Goal: Information Seeking & Learning: Learn about a topic

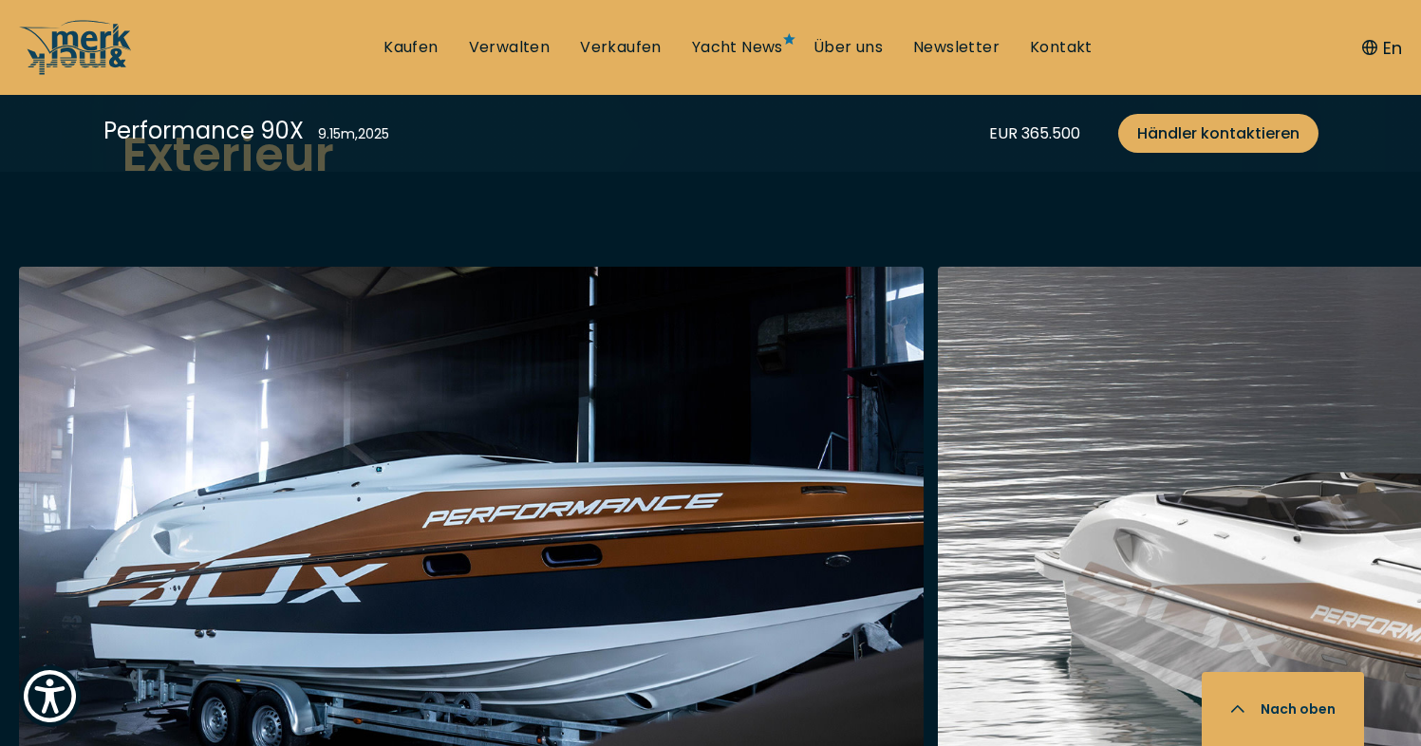
scroll to position [2265, 0]
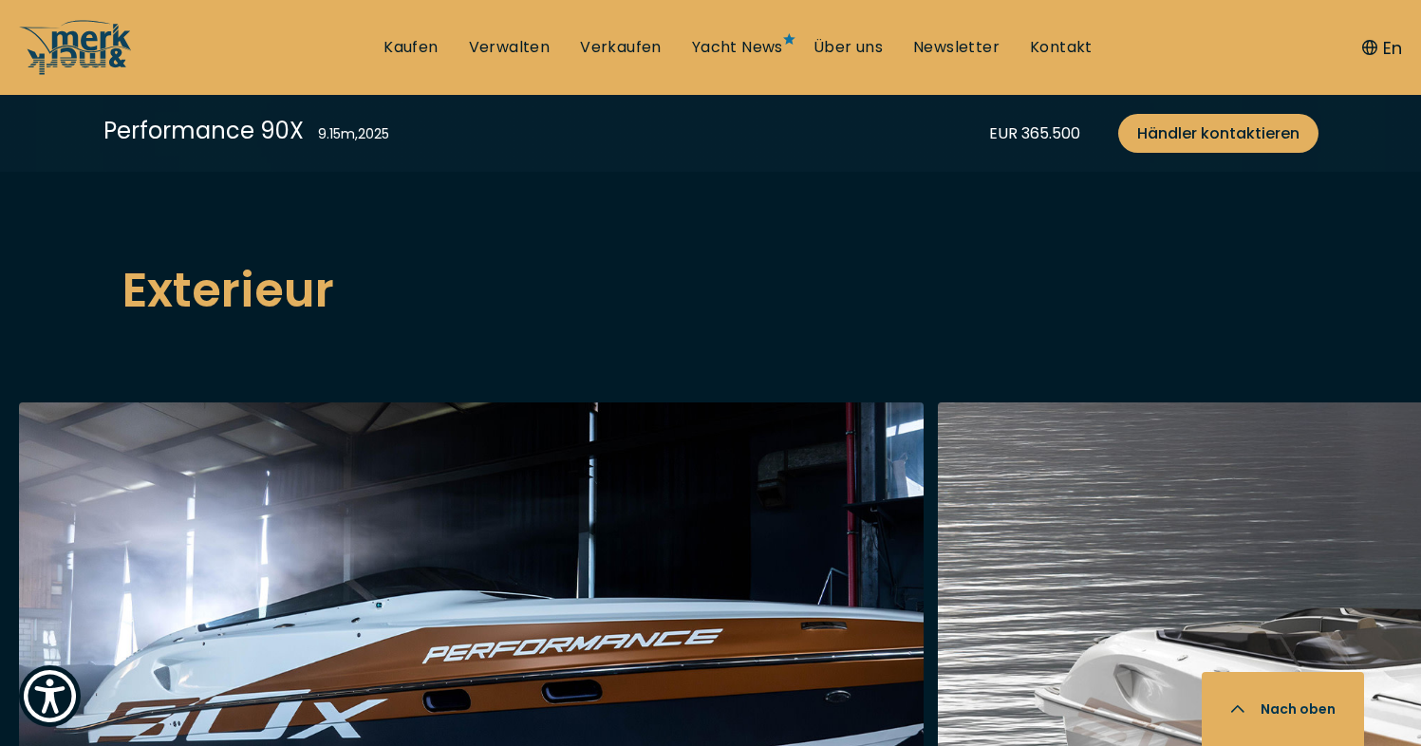
scroll to position [2617, 0]
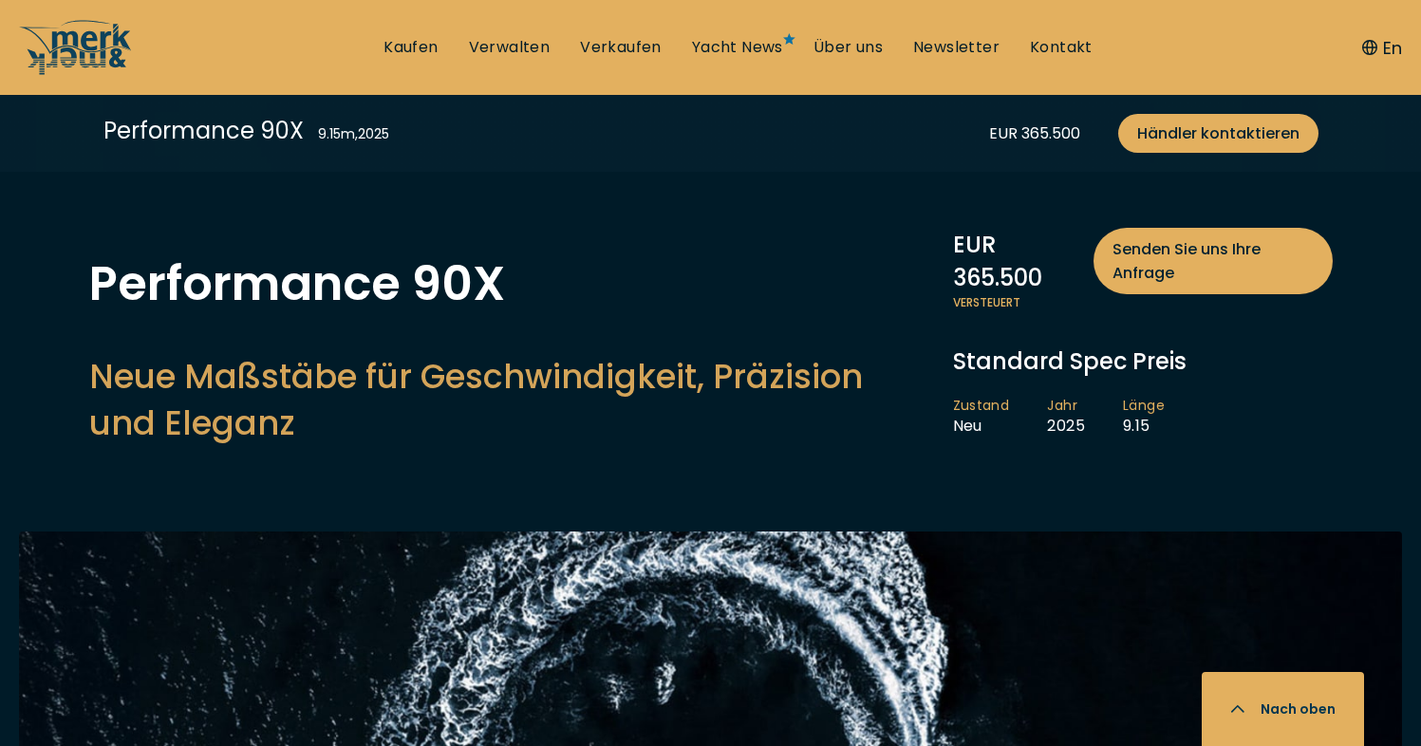
scroll to position [2617, 0]
